Goal: Task Accomplishment & Management: Complete application form

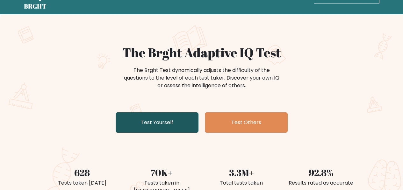
scroll to position [32, 0]
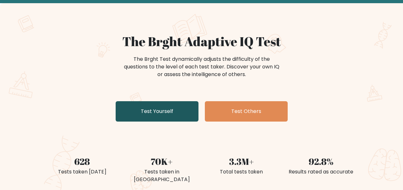
click at [174, 115] on link "Test Yourself" at bounding box center [157, 111] width 83 height 20
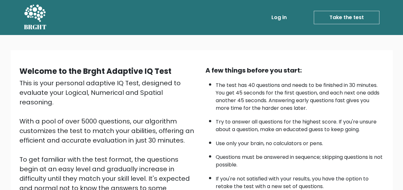
scroll to position [64, 0]
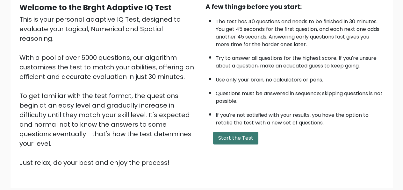
click at [230, 143] on button "Start the Test" at bounding box center [235, 138] width 45 height 13
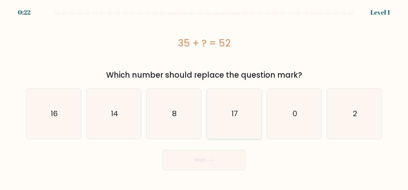
click at [239, 118] on icon "17" at bounding box center [234, 114] width 50 height 50
click at [204, 97] on input "d. 17" at bounding box center [204, 96] width 0 height 2
radio input "true"
click at [228, 163] on button "Next" at bounding box center [204, 160] width 83 height 20
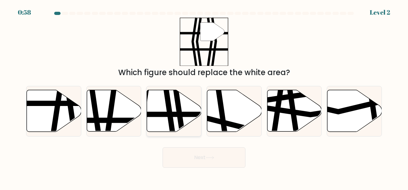
click at [168, 113] on icon at bounding box center [169, 134] width 8 height 110
click at [204, 97] on input "c." at bounding box center [204, 96] width 0 height 2
radio input "true"
click at [204, 159] on button "Next" at bounding box center [204, 158] width 83 height 20
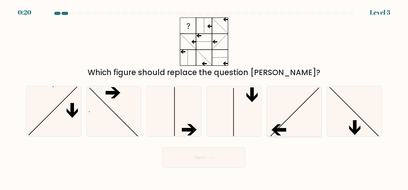
click at [301, 120] on icon at bounding box center [294, 111] width 50 height 50
click at [204, 97] on input "e." at bounding box center [204, 96] width 0 height 2
radio input "true"
click at [235, 157] on button "Next" at bounding box center [204, 158] width 83 height 20
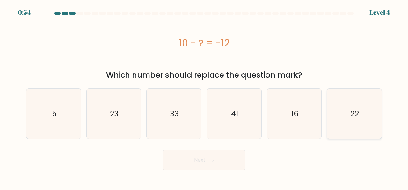
click at [351, 128] on icon "22" at bounding box center [354, 114] width 50 height 50
click at [204, 97] on input "f. 22" at bounding box center [204, 96] width 0 height 2
radio input "true"
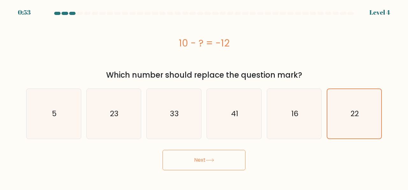
click at [217, 166] on button "Next" at bounding box center [204, 160] width 83 height 20
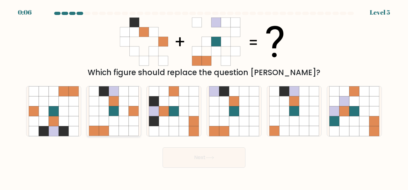
click at [113, 102] on icon at bounding box center [114, 101] width 10 height 10
click at [204, 97] on input "b." at bounding box center [204, 96] width 0 height 2
radio input "true"
click at [231, 160] on button "Next" at bounding box center [204, 158] width 83 height 20
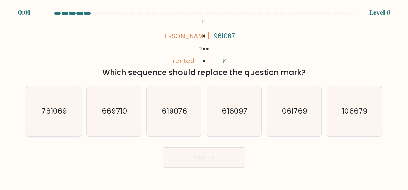
click at [50, 113] on text "761069" at bounding box center [53, 111] width 25 height 11
click at [204, 97] on input "a. 761069" at bounding box center [204, 96] width 0 height 2
radio input "true"
click at [185, 154] on button "Next" at bounding box center [204, 158] width 83 height 20
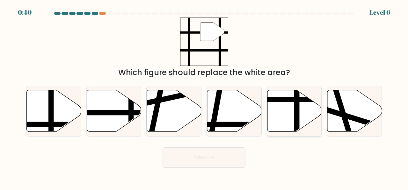
click at [290, 113] on icon at bounding box center [294, 111] width 55 height 42
click at [204, 97] on input "e." at bounding box center [204, 96] width 0 height 2
radio input "true"
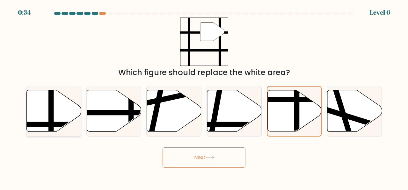
click at [51, 111] on line at bounding box center [51, 89] width 0 height 110
click at [204, 97] on input "a." at bounding box center [204, 96] width 0 height 2
radio input "true"
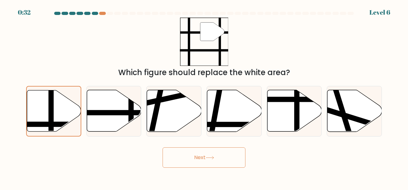
click at [209, 159] on icon at bounding box center [210, 158] width 9 height 4
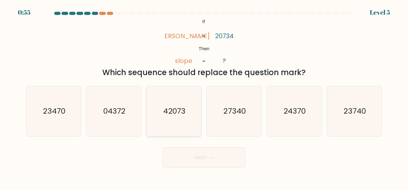
click at [191, 124] on icon "42073" at bounding box center [174, 111] width 50 height 50
click at [204, 97] on input "c. 42073" at bounding box center [204, 96] width 0 height 2
radio input "true"
click at [200, 157] on button "Next" at bounding box center [204, 158] width 83 height 20
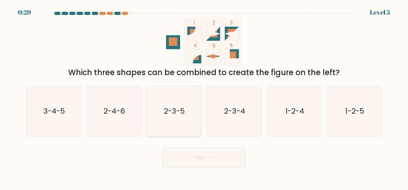
click at [175, 112] on text "2-3-5" at bounding box center [174, 111] width 21 height 11
click at [204, 97] on input "c. 2-3-5" at bounding box center [204, 96] width 0 height 2
radio input "true"
click at [210, 158] on icon at bounding box center [210, 158] width 9 height 4
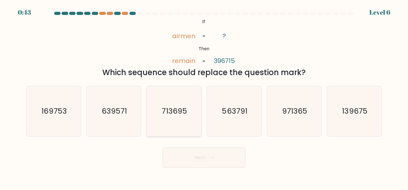
click at [166, 118] on icon "713695" at bounding box center [174, 111] width 50 height 50
click at [204, 97] on input "c. 713695" at bounding box center [204, 96] width 0 height 2
radio input "true"
click at [187, 164] on button "Next" at bounding box center [204, 158] width 83 height 20
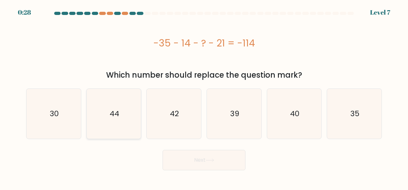
click at [120, 110] on icon "44" at bounding box center [114, 114] width 50 height 50
click at [204, 97] on input "b. 44" at bounding box center [204, 96] width 0 height 2
radio input "true"
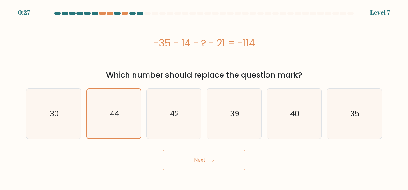
click at [198, 164] on button "Next" at bounding box center [204, 160] width 83 height 20
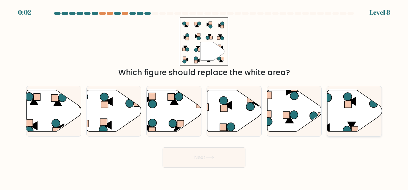
click at [349, 110] on icon at bounding box center [354, 111] width 55 height 42
click at [204, 97] on input "f." at bounding box center [204, 96] width 0 height 2
radio input "true"
click at [210, 158] on icon at bounding box center [210, 158] width 9 height 4
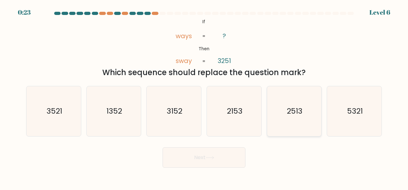
click at [294, 119] on icon "2513" at bounding box center [294, 111] width 50 height 50
click at [204, 97] on input "e. 2513" at bounding box center [204, 96] width 0 height 2
radio input "true"
click at [214, 157] on icon at bounding box center [210, 158] width 9 height 4
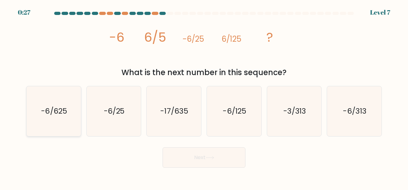
click at [54, 120] on icon "-6/625" at bounding box center [54, 111] width 50 height 50
click at [204, 97] on input "a. -6/625" at bounding box center [204, 96] width 0 height 2
radio input "true"
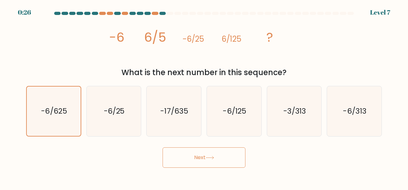
click at [212, 160] on button "Next" at bounding box center [204, 158] width 83 height 20
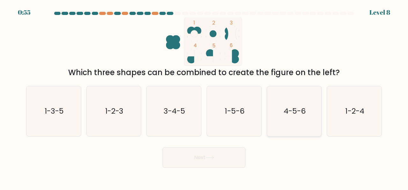
click at [287, 123] on icon "4-5-6" at bounding box center [294, 111] width 50 height 50
click at [204, 97] on input "e. 4-5-6" at bounding box center [204, 96] width 0 height 2
radio input "true"
click at [215, 160] on button "Next" at bounding box center [204, 158] width 83 height 20
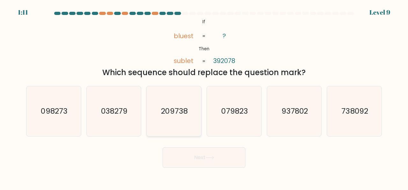
click at [179, 121] on icon "209738" at bounding box center [174, 111] width 50 height 50
click at [204, 97] on input "c. 209738" at bounding box center [204, 96] width 0 height 2
radio input "true"
click at [217, 155] on button "Next" at bounding box center [204, 158] width 83 height 20
click at [209, 158] on icon at bounding box center [210, 158] width 9 height 4
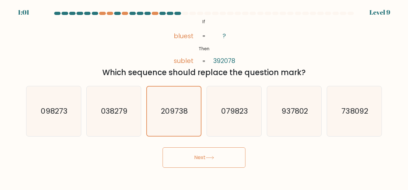
drag, startPoint x: 272, startPoint y: 39, endPoint x: 261, endPoint y: 42, distance: 11.0
click at [261, 42] on div "@import url('https://fonts.googleapis.com/css?family=Abril+Fatface:400,100,100i…" at bounding box center [203, 48] width 363 height 61
click at [240, 114] on text "079823" at bounding box center [234, 111] width 26 height 11
click at [204, 97] on input "d. 079823" at bounding box center [204, 96] width 0 height 2
radio input "true"
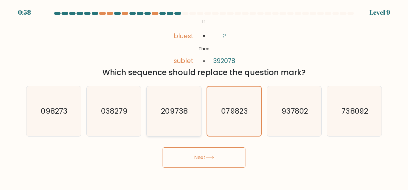
click at [178, 124] on icon "209738" at bounding box center [174, 111] width 50 height 50
click at [204, 97] on input "c. 209738" at bounding box center [204, 96] width 0 height 2
radio input "true"
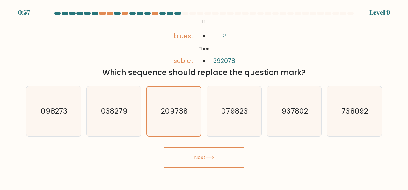
click at [203, 159] on button "Next" at bounding box center [204, 158] width 83 height 20
click at [197, 156] on button "Next" at bounding box center [204, 158] width 83 height 20
click at [341, 26] on div "@import url('https://fonts.googleapis.com/css?family=Abril+Fatface:400,100,100i…" at bounding box center [203, 48] width 363 height 61
click at [252, 119] on icon "079823" at bounding box center [234, 111] width 50 height 50
click at [204, 97] on input "d. 079823" at bounding box center [204, 96] width 0 height 2
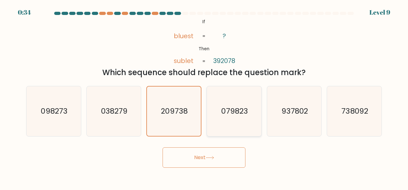
radio input "true"
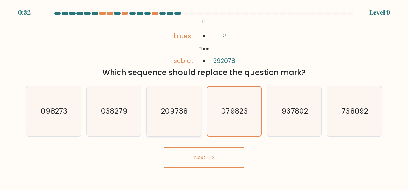
click at [188, 125] on icon "209738" at bounding box center [174, 111] width 50 height 50
click at [204, 97] on input "c. 209738" at bounding box center [204, 96] width 0 height 2
radio input "true"
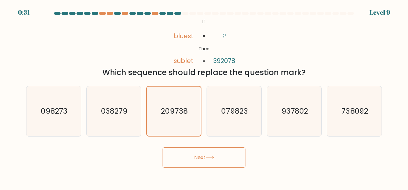
click at [200, 154] on button "Next" at bounding box center [204, 158] width 83 height 20
click at [213, 154] on button "Next" at bounding box center [204, 158] width 83 height 20
click at [243, 125] on icon "079823" at bounding box center [234, 111] width 50 height 50
click at [204, 97] on input "d. 079823" at bounding box center [204, 96] width 0 height 2
radio input "true"
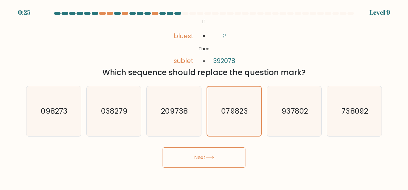
click at [211, 164] on button "Next" at bounding box center [204, 158] width 83 height 20
click at [170, 114] on text "209738" at bounding box center [174, 111] width 26 height 11
click at [204, 97] on input "c. 209738" at bounding box center [204, 96] width 0 height 2
radio input "true"
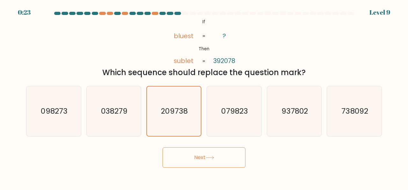
click at [198, 157] on button "Next" at bounding box center [204, 158] width 83 height 20
click at [201, 158] on button "Next" at bounding box center [204, 158] width 83 height 20
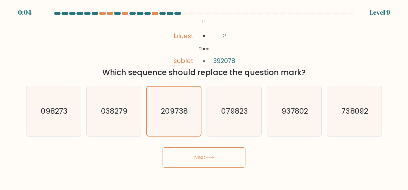
click at [201, 158] on button "Next" at bounding box center [204, 158] width 83 height 20
click at [197, 157] on button "Next" at bounding box center [204, 158] width 83 height 20
click at [213, 151] on button "Next" at bounding box center [204, 158] width 83 height 20
